Goal: Task Accomplishment & Management: Manage account settings

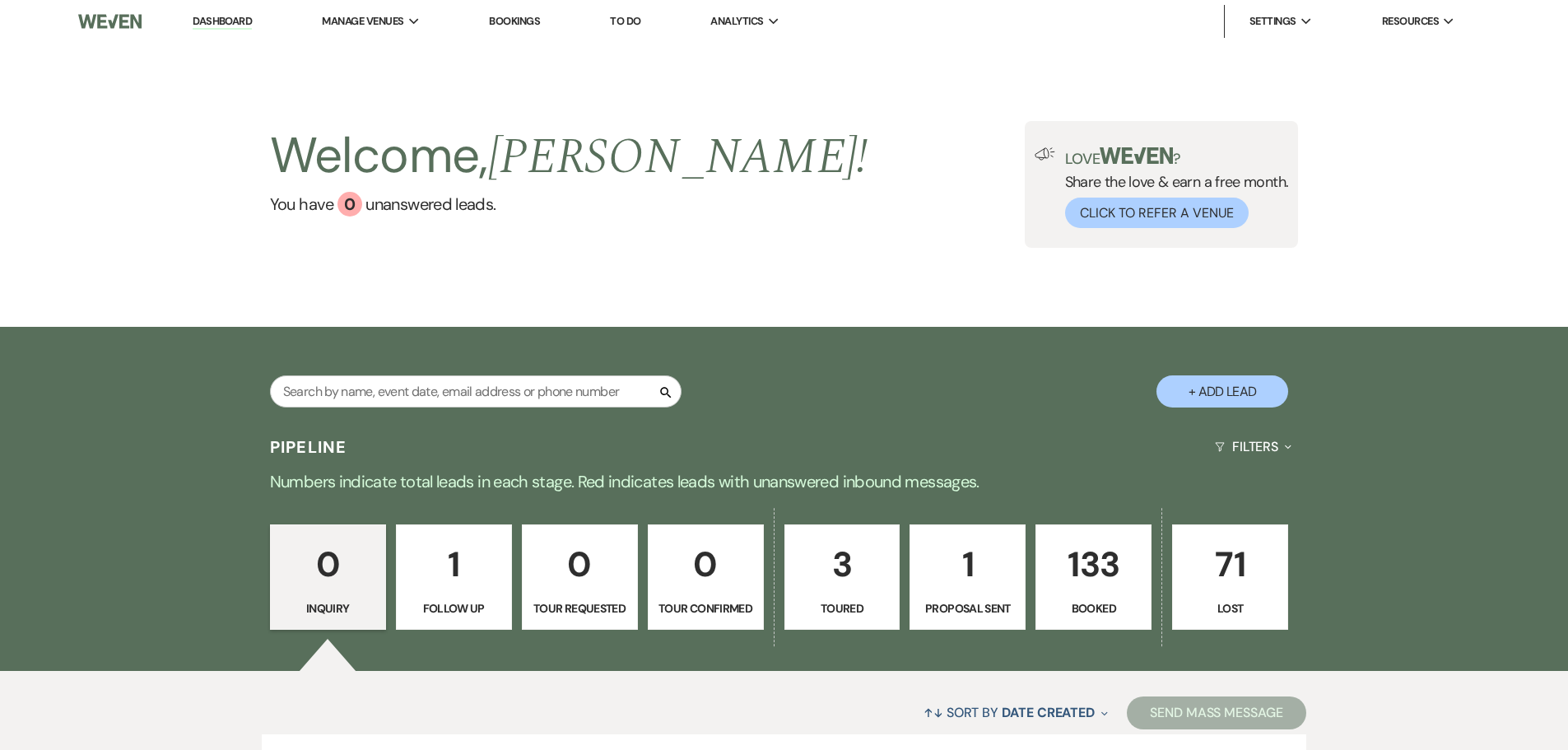
drag, startPoint x: 0, startPoint y: 0, endPoint x: 523, endPoint y: 24, distance: 523.6
click at [523, 24] on link "Bookings" at bounding box center [514, 22] width 51 height 14
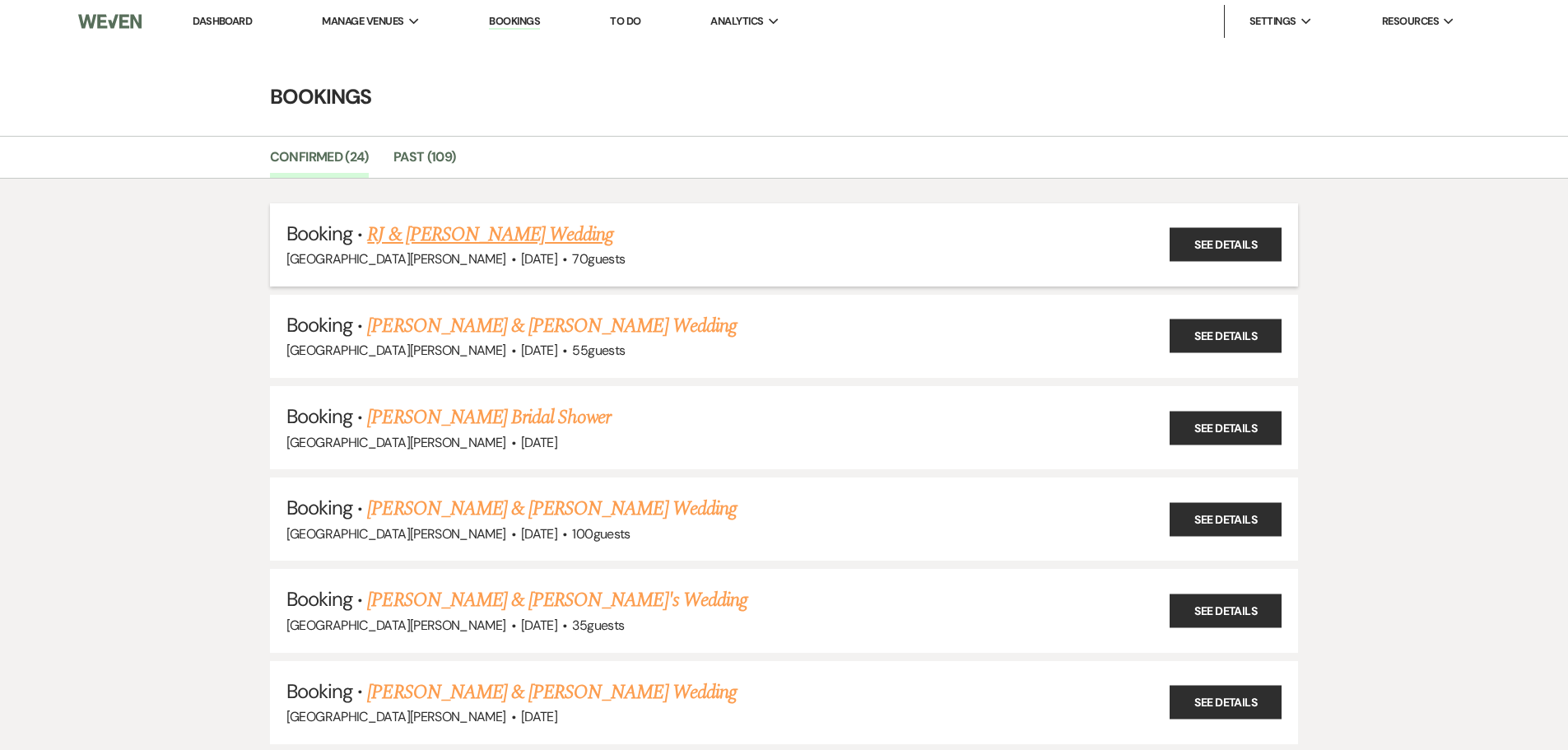
click at [506, 229] on link "RJ & [PERSON_NAME] Wedding" at bounding box center [491, 234] width 246 height 30
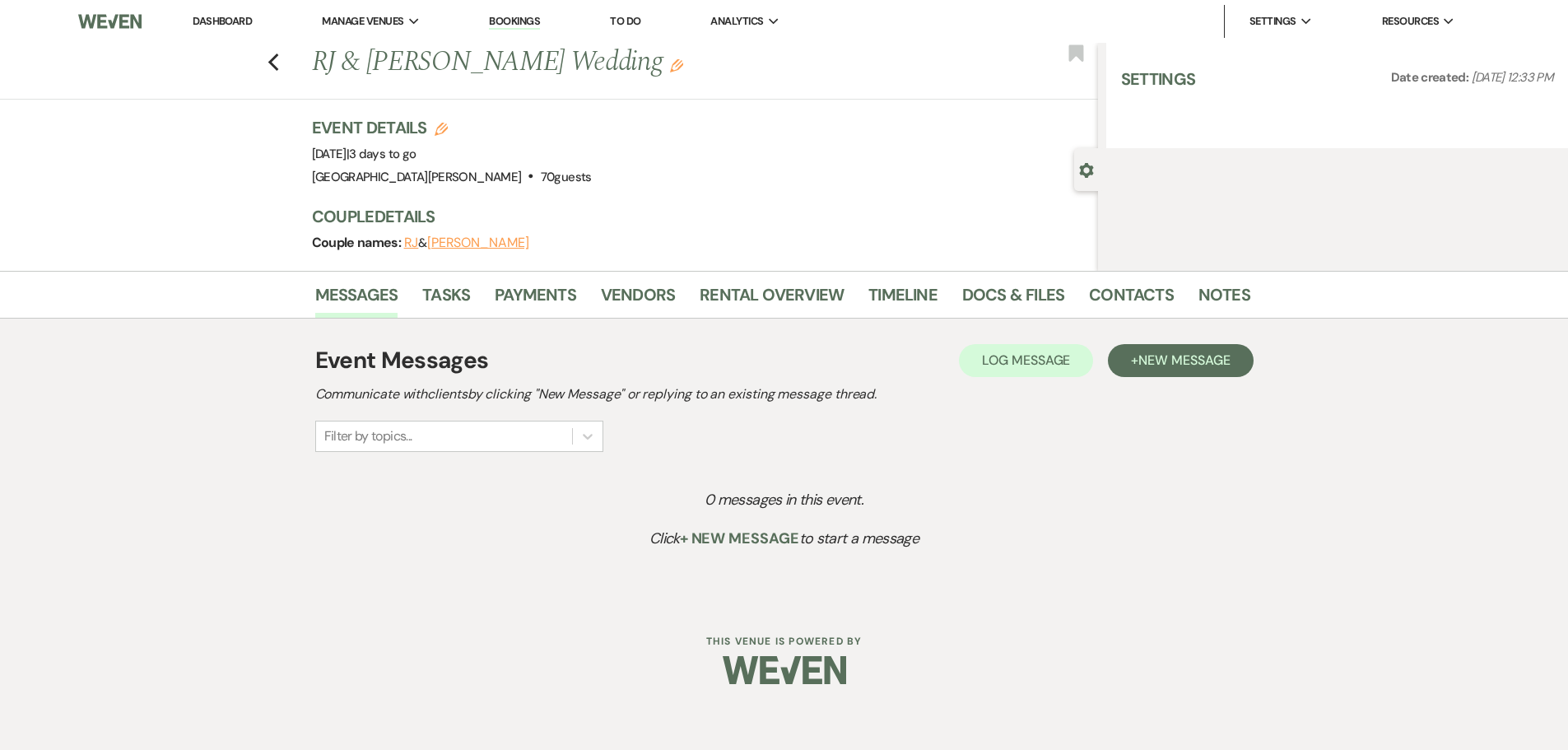
select select "5"
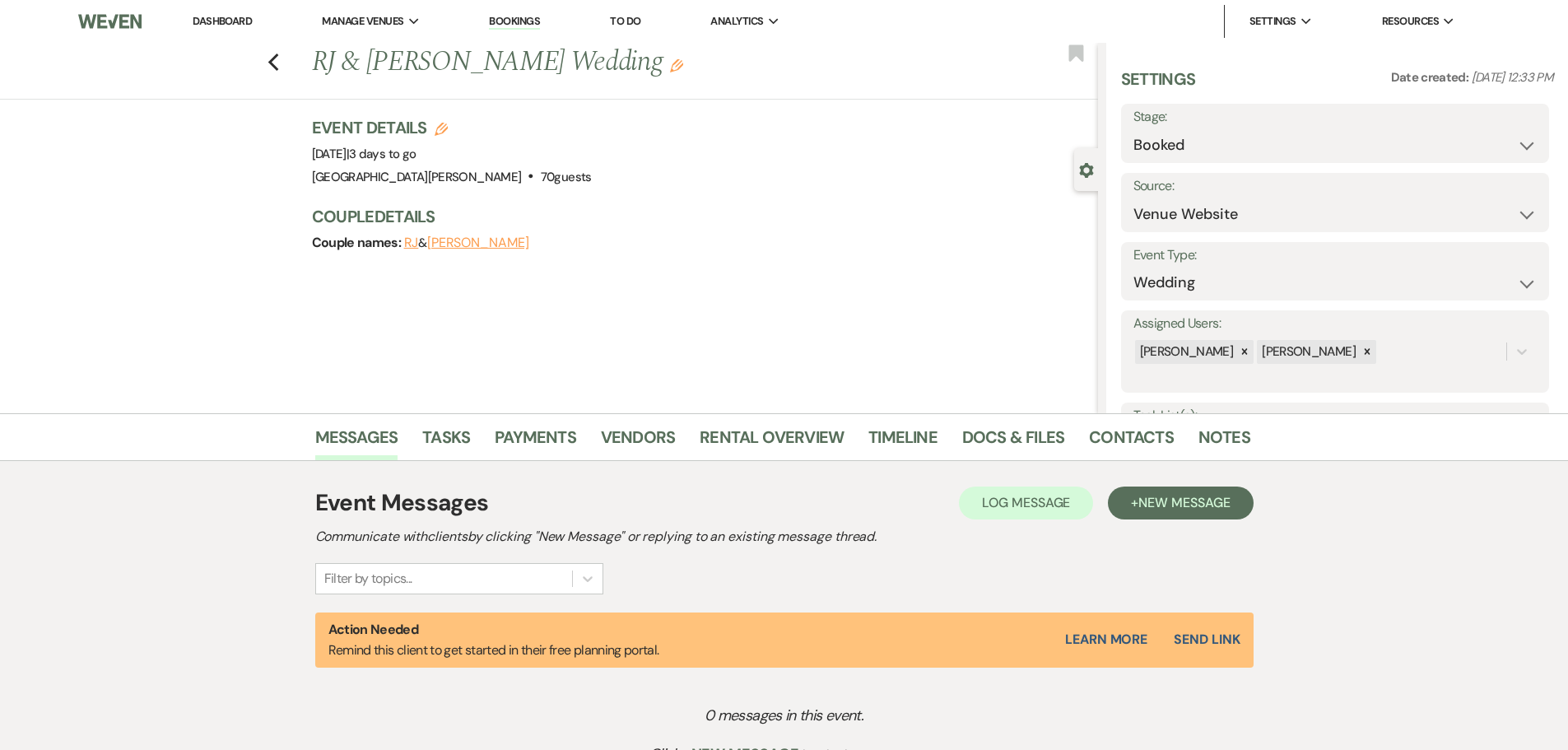
click at [1249, 430] on li "Notes" at bounding box center [1236, 440] width 76 height 40
click at [1241, 435] on link "Notes" at bounding box center [1225, 442] width 52 height 36
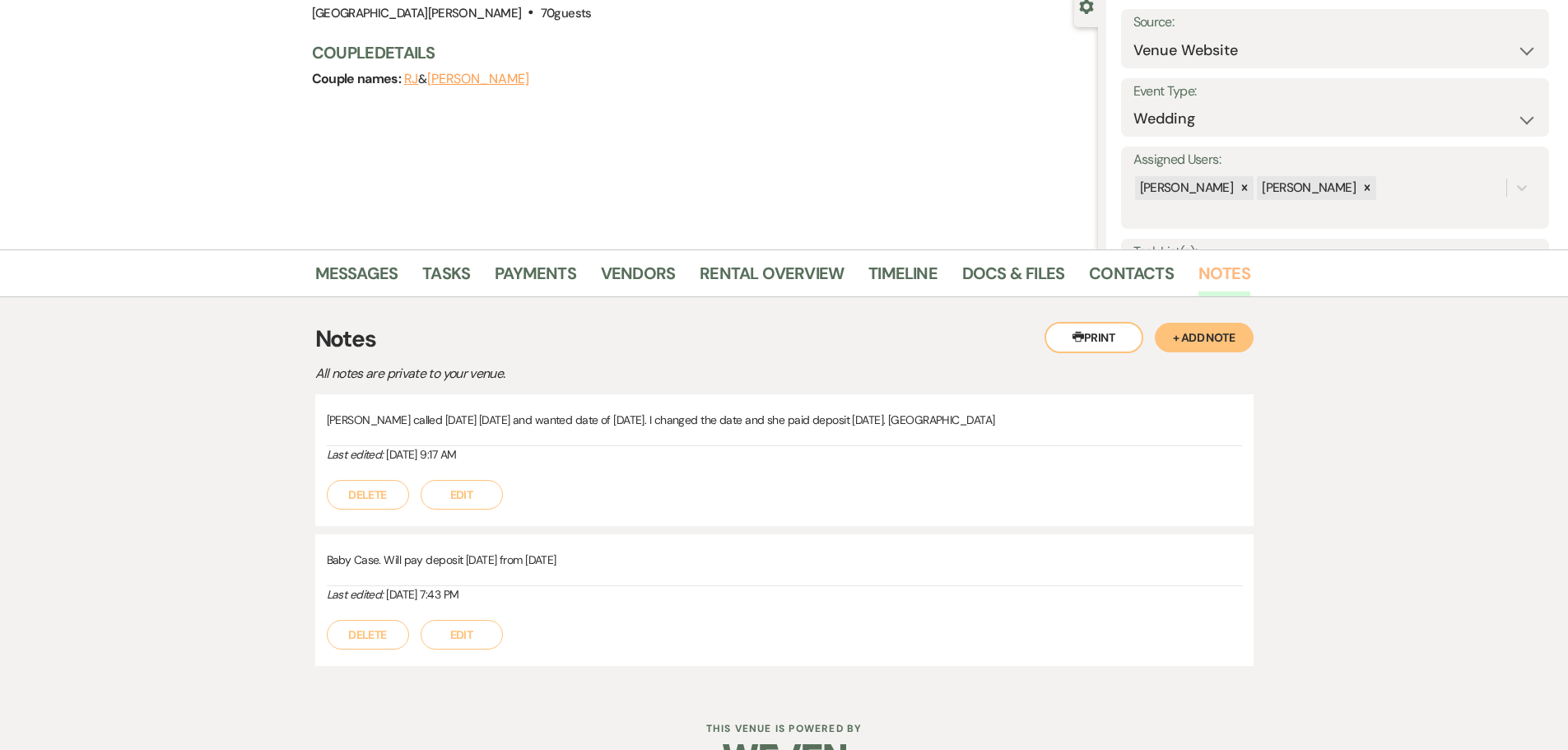
scroll to position [164, 0]
click at [1008, 278] on link "Docs & Files" at bounding box center [1014, 278] width 102 height 36
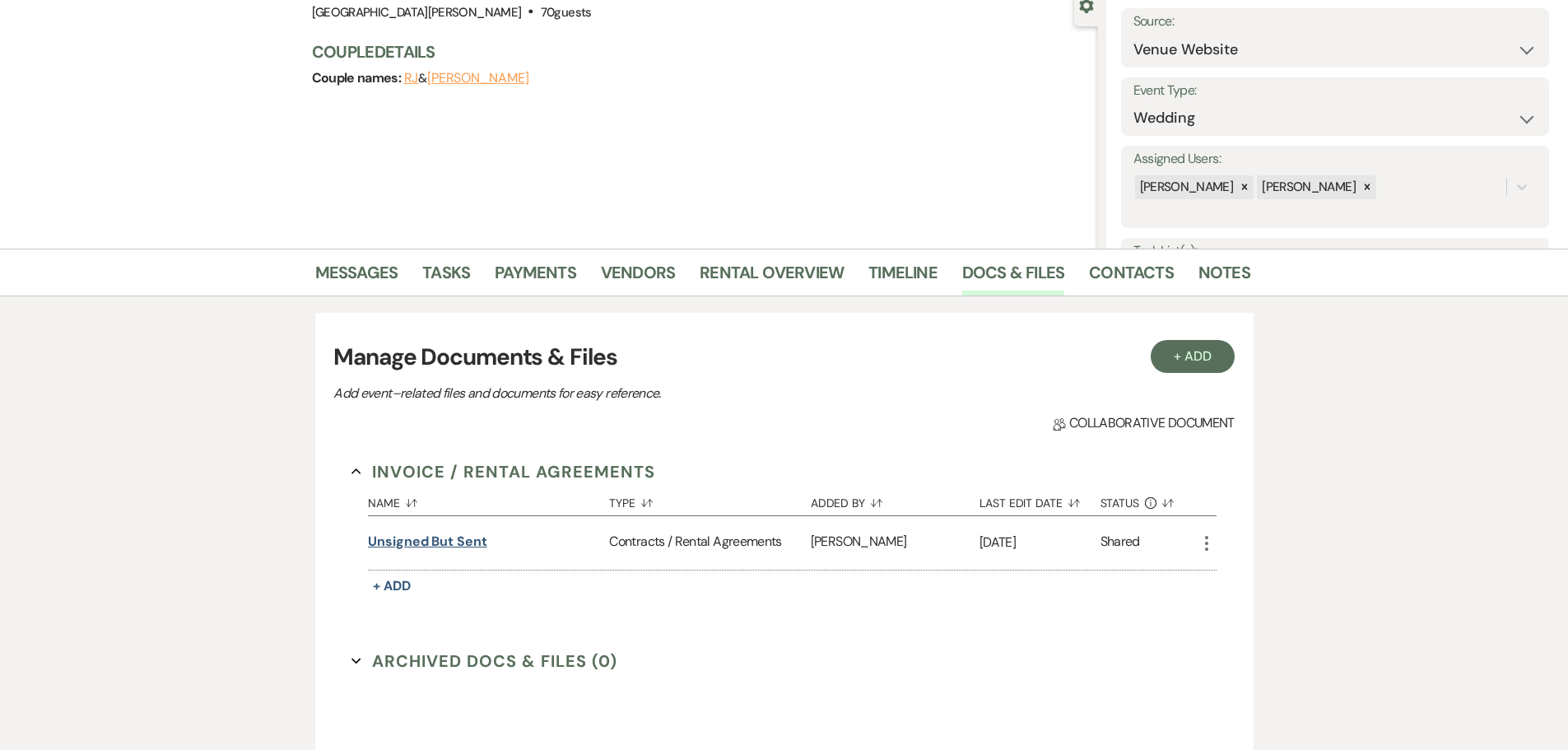
click at [455, 545] on button "unsigned but sent" at bounding box center [428, 542] width 120 height 20
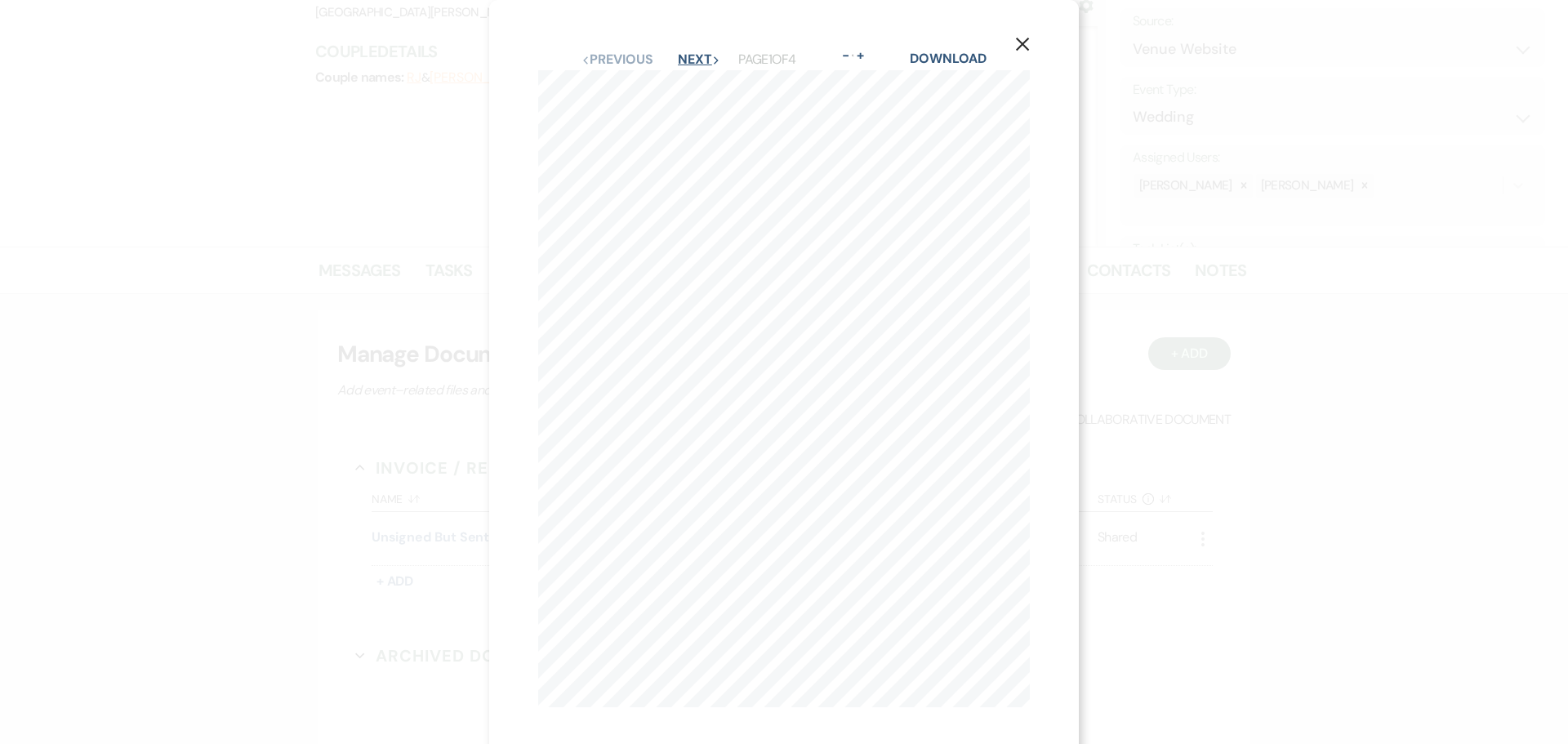
click at [689, 53] on button "Next Next" at bounding box center [699, 60] width 43 height 13
click at [689, 54] on button "Next Next" at bounding box center [699, 60] width 43 height 13
click at [1029, 44] on icon "X" at bounding box center [1022, 44] width 14 height 14
